Goal: Task Accomplishment & Management: Use online tool/utility

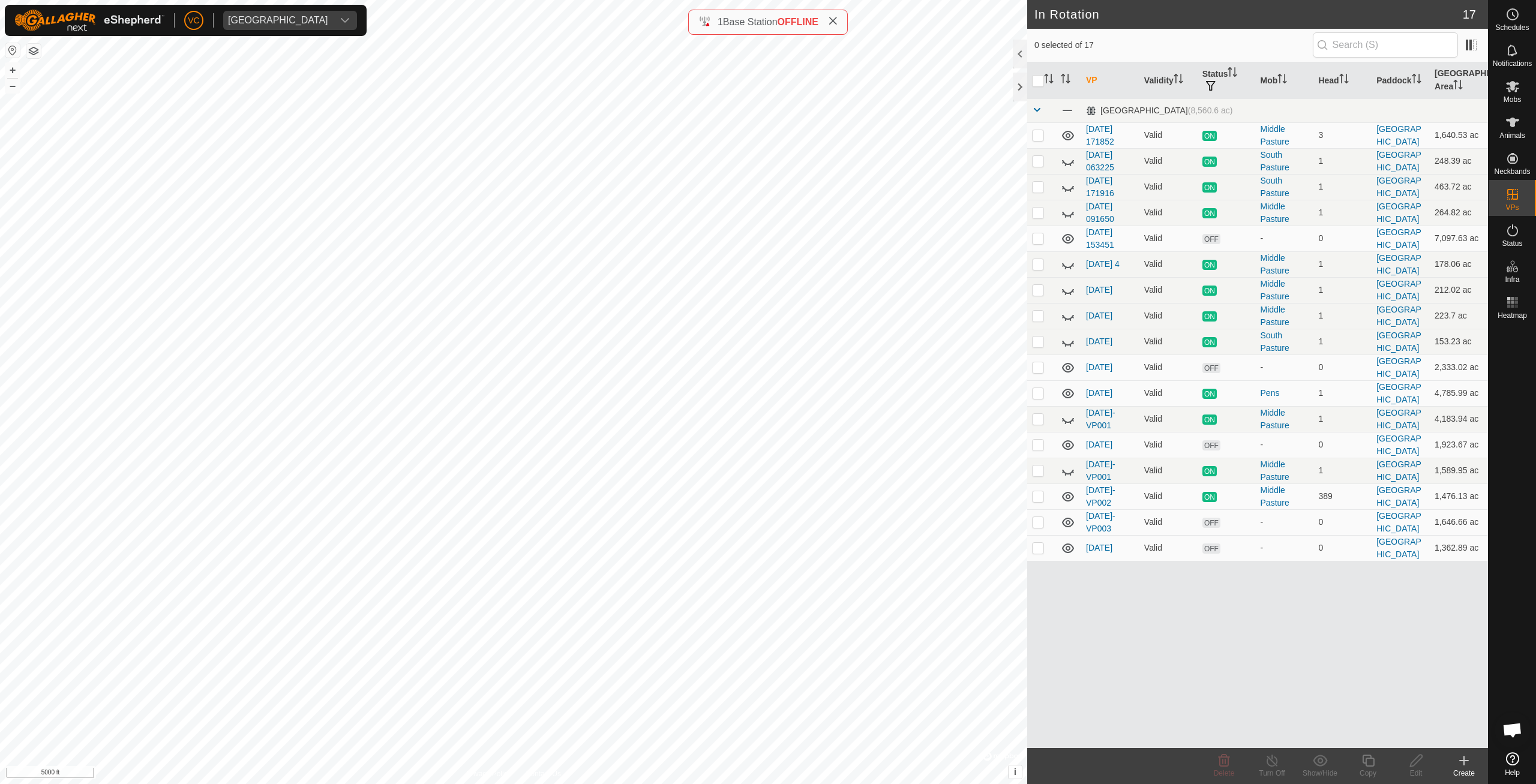
checkbox input "true"
click at [1367, 761] on icon at bounding box center [1367, 760] width 15 height 15
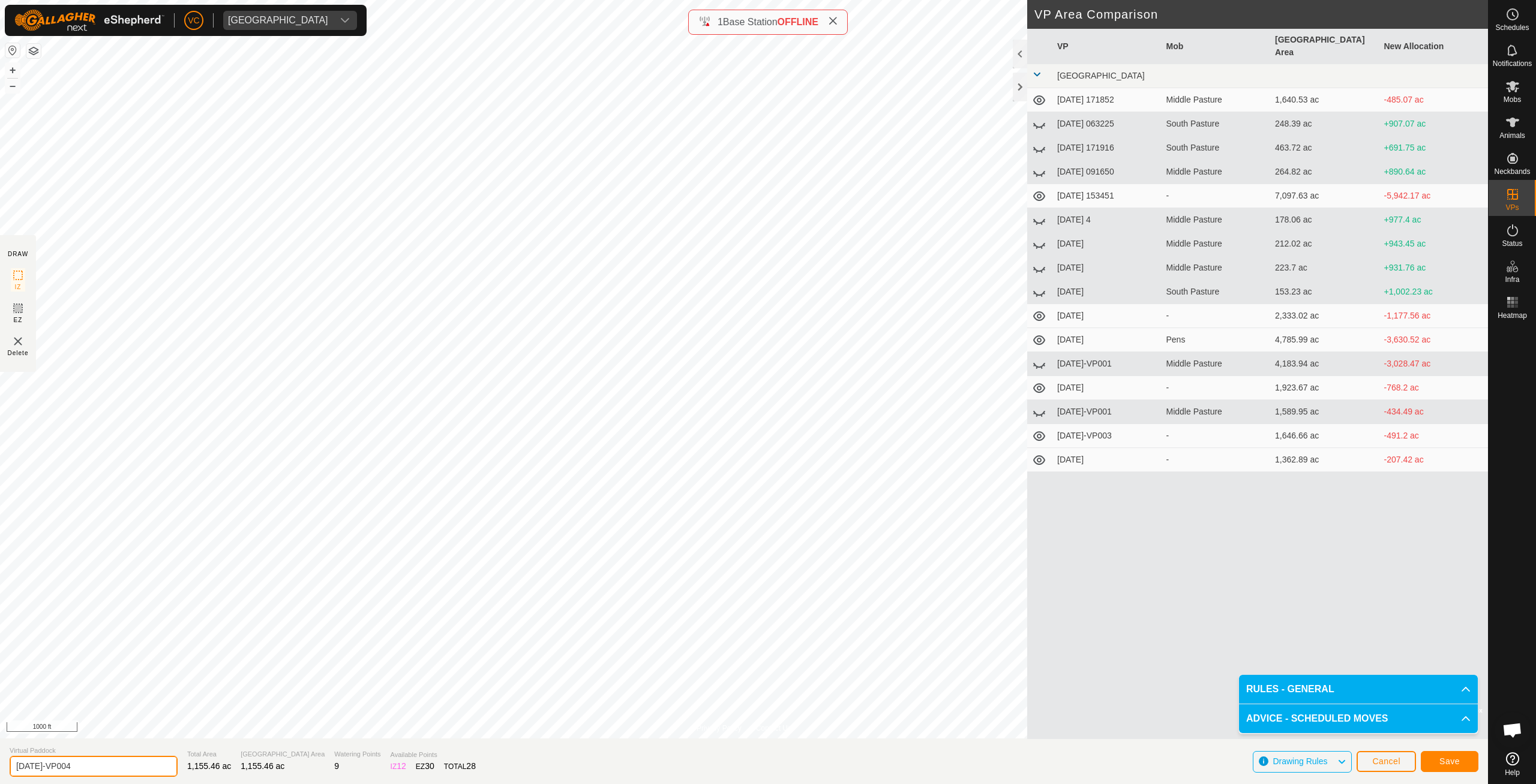
drag, startPoint x: 101, startPoint y: 775, endPoint x: 0, endPoint y: 755, distance: 103.0
click at [9, 755] on input "[DATE]-VP004" at bounding box center [93, 765] width 168 height 21
type input "[DATE]"
click at [1454, 758] on span "Save" at bounding box center [1449, 761] width 20 height 9
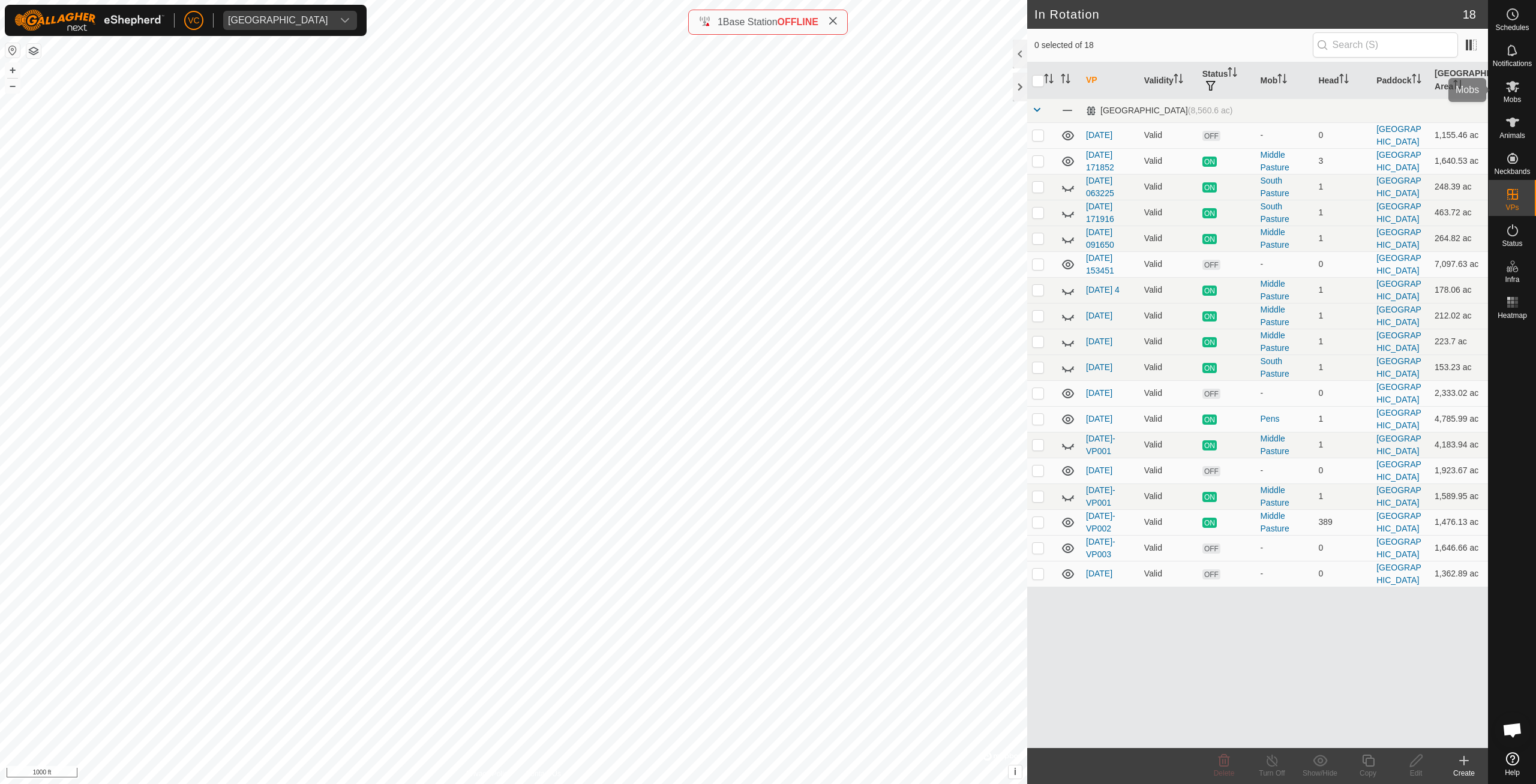
click at [1518, 92] on icon at bounding box center [1512, 86] width 15 height 15
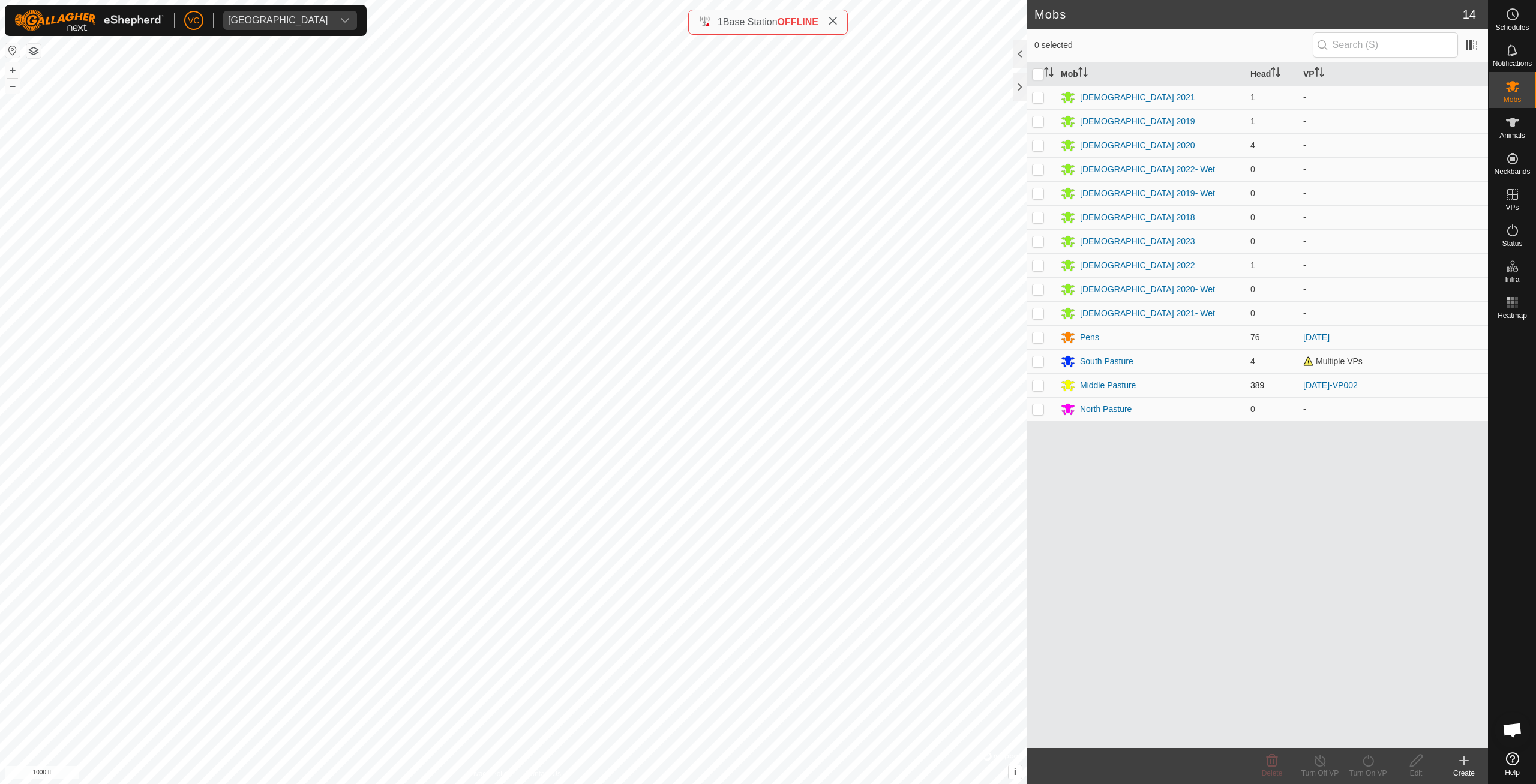
click at [1028, 388] on td at bounding box center [1041, 385] width 29 height 24
checkbox input "true"
click at [1366, 765] on icon at bounding box center [1368, 760] width 11 height 12
click at [1376, 734] on link "Now" at bounding box center [1403, 733] width 119 height 24
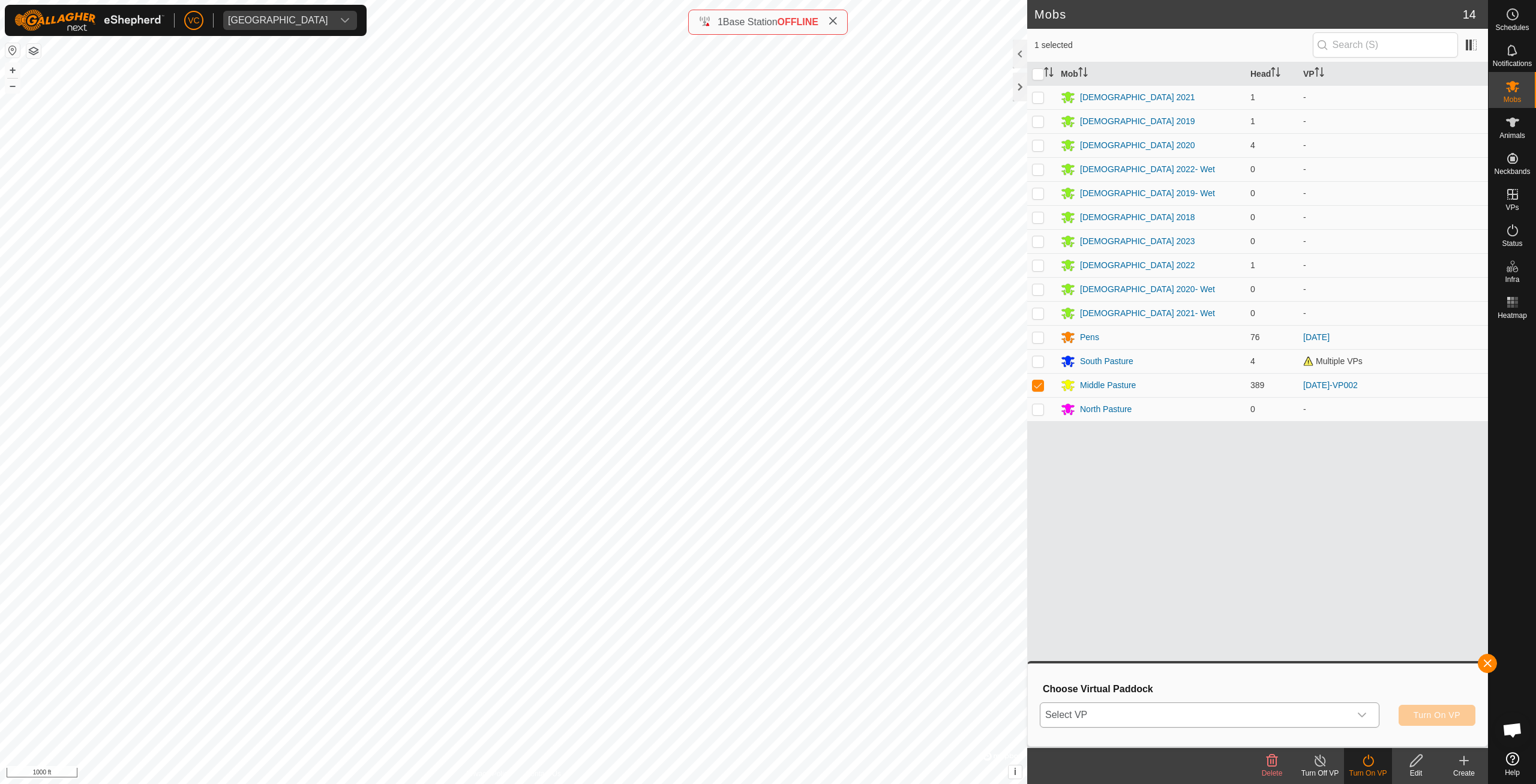
click at [1350, 716] on div "dropdown trigger" at bounding box center [1361, 714] width 24 height 24
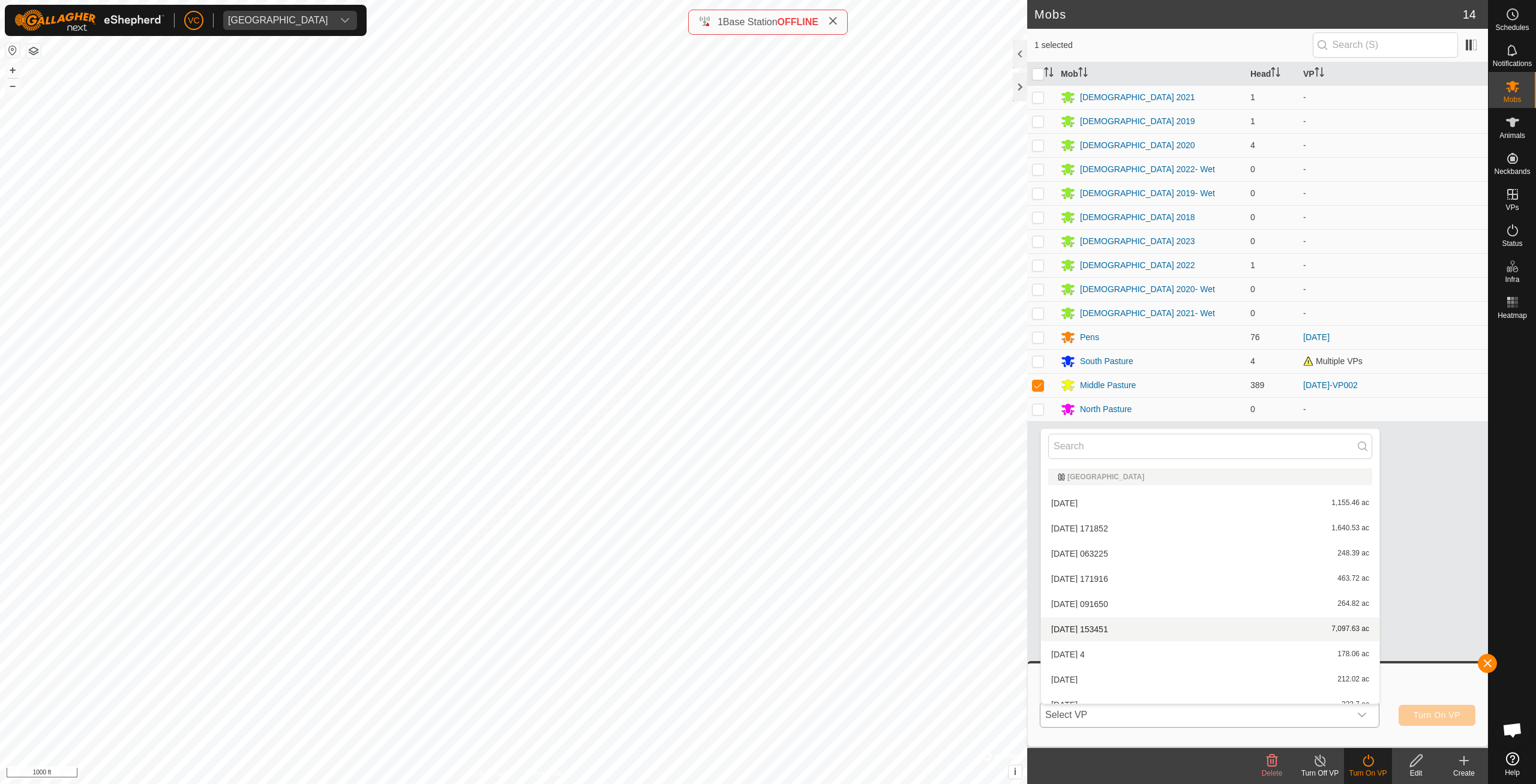
scroll to position [13, 0]
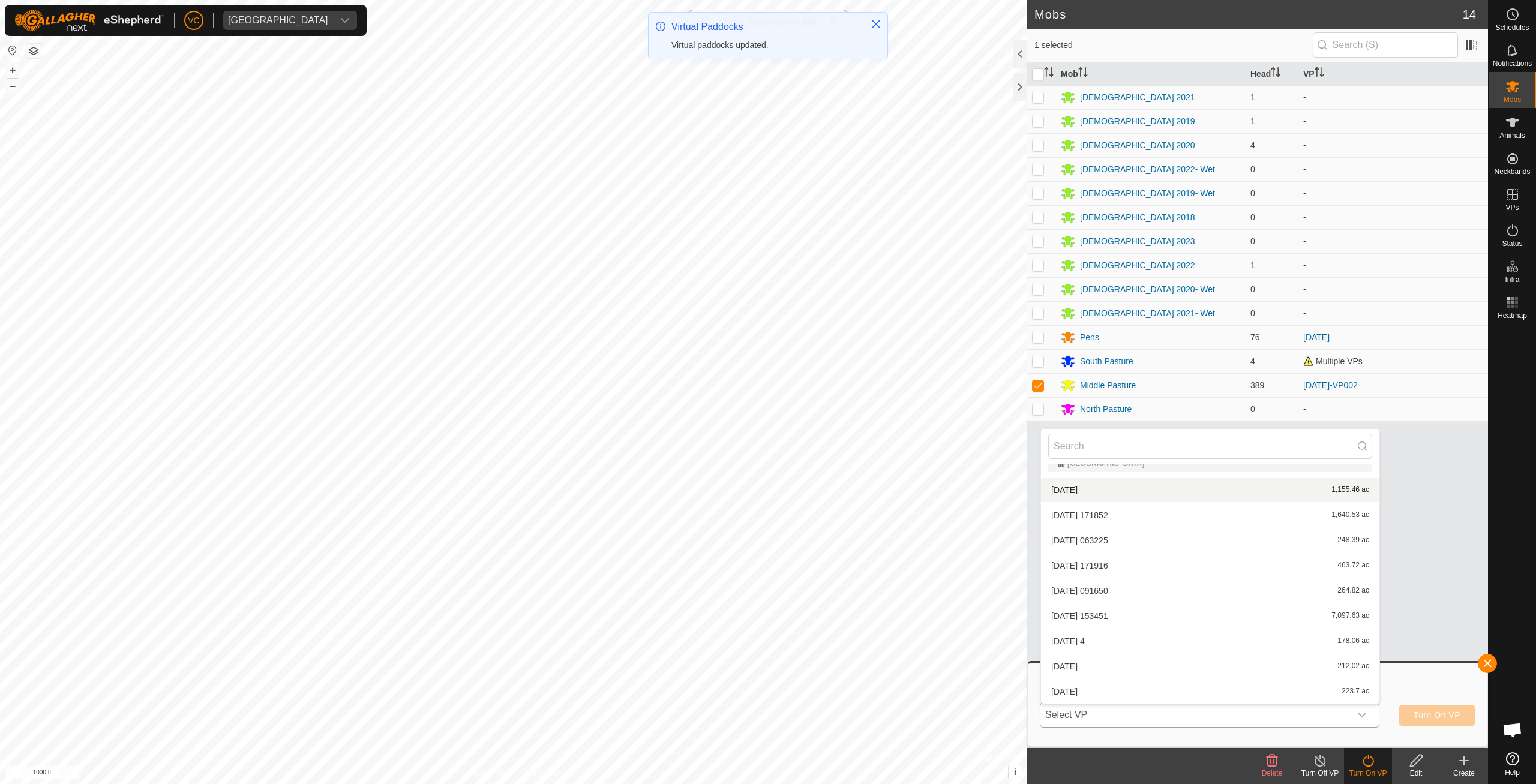
click at [1080, 489] on li "[DATE] 1,155.46 ac" at bounding box center [1210, 490] width 338 height 24
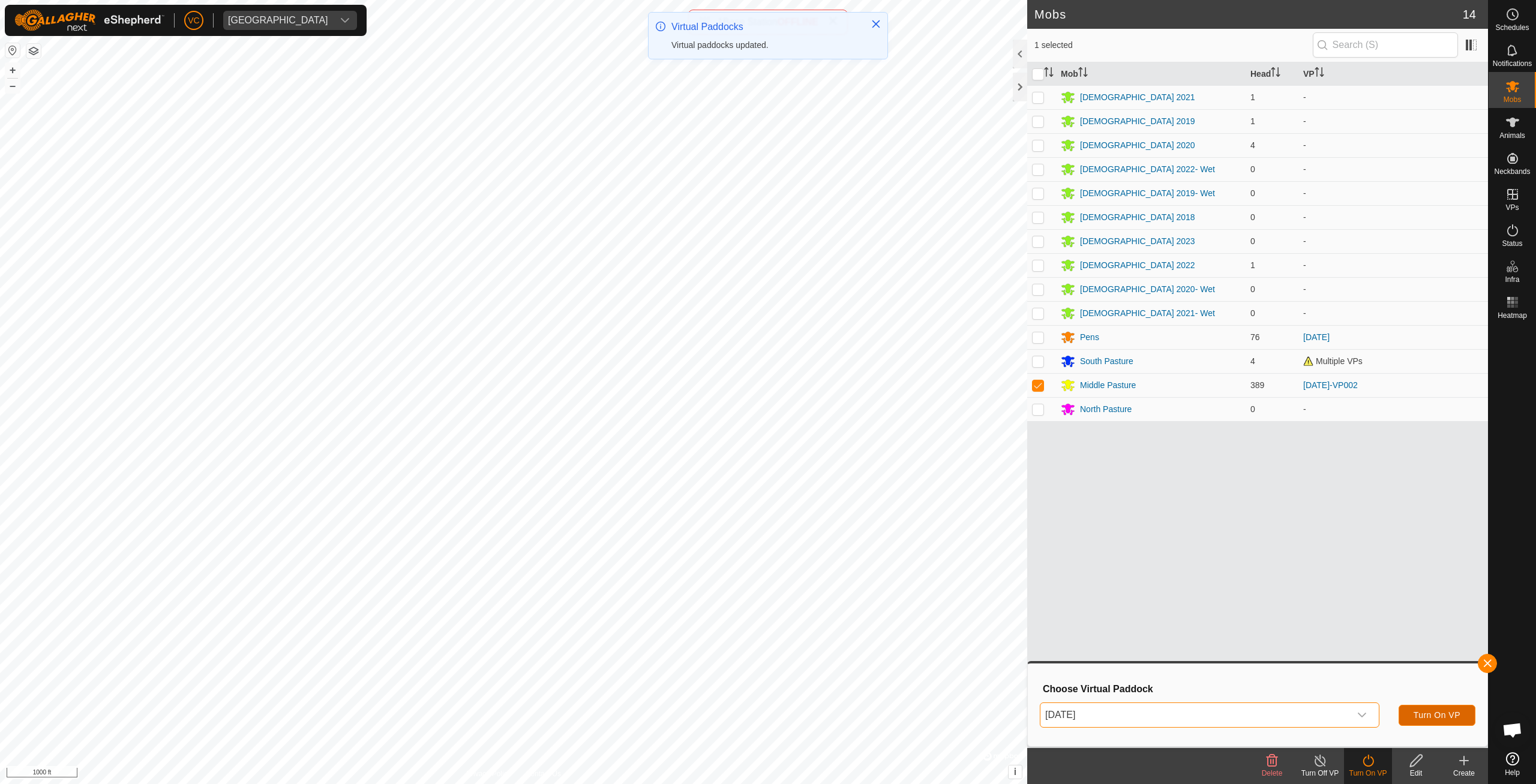
click at [1448, 719] on span "Turn On VP" at bounding box center [1437, 715] width 47 height 9
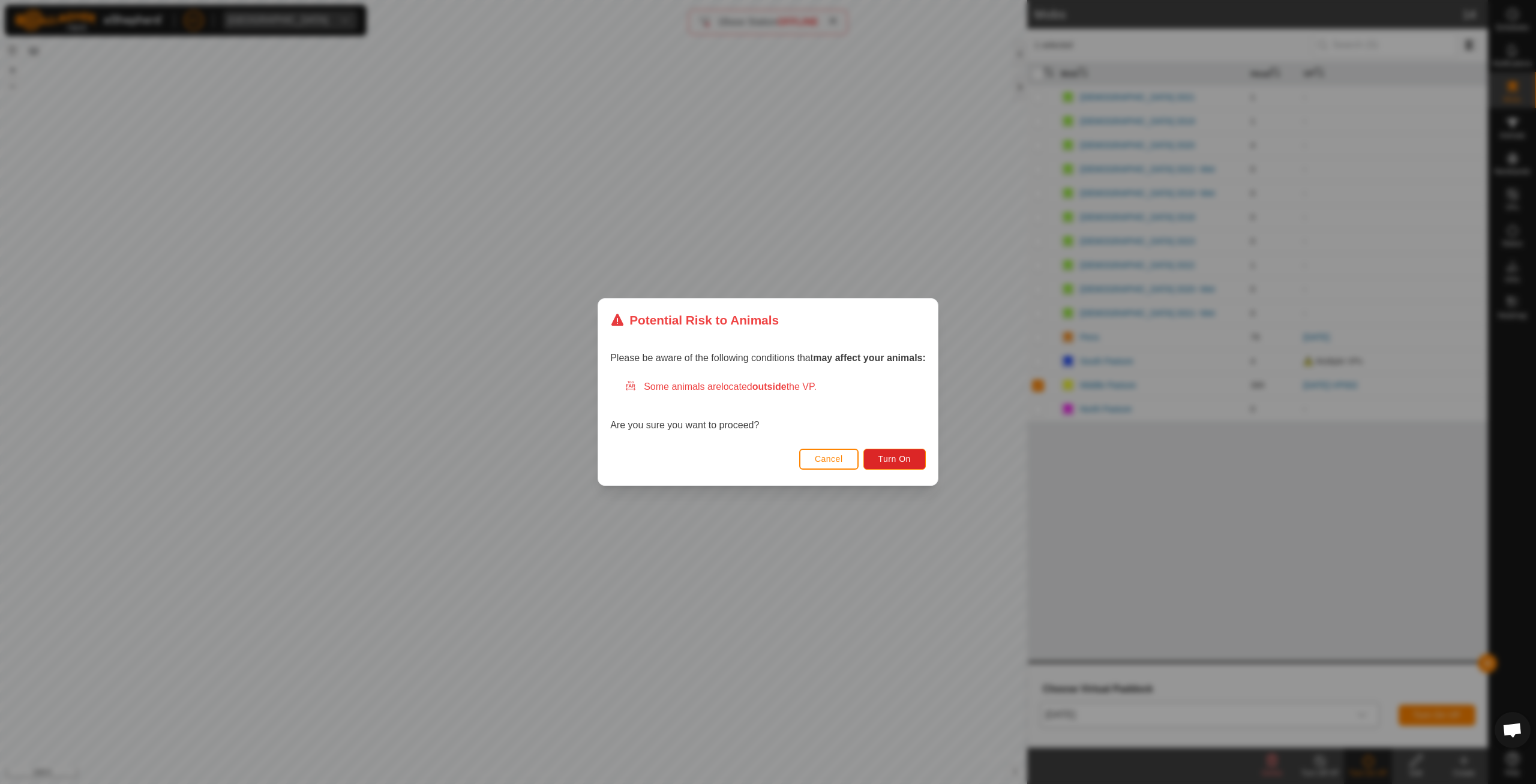
click at [895, 446] on div "Cancel Turn On" at bounding box center [767, 465] width 340 height 40
click at [895, 453] on button "Turn On" at bounding box center [895, 458] width 62 height 21
